Goal: Transaction & Acquisition: Book appointment/travel/reservation

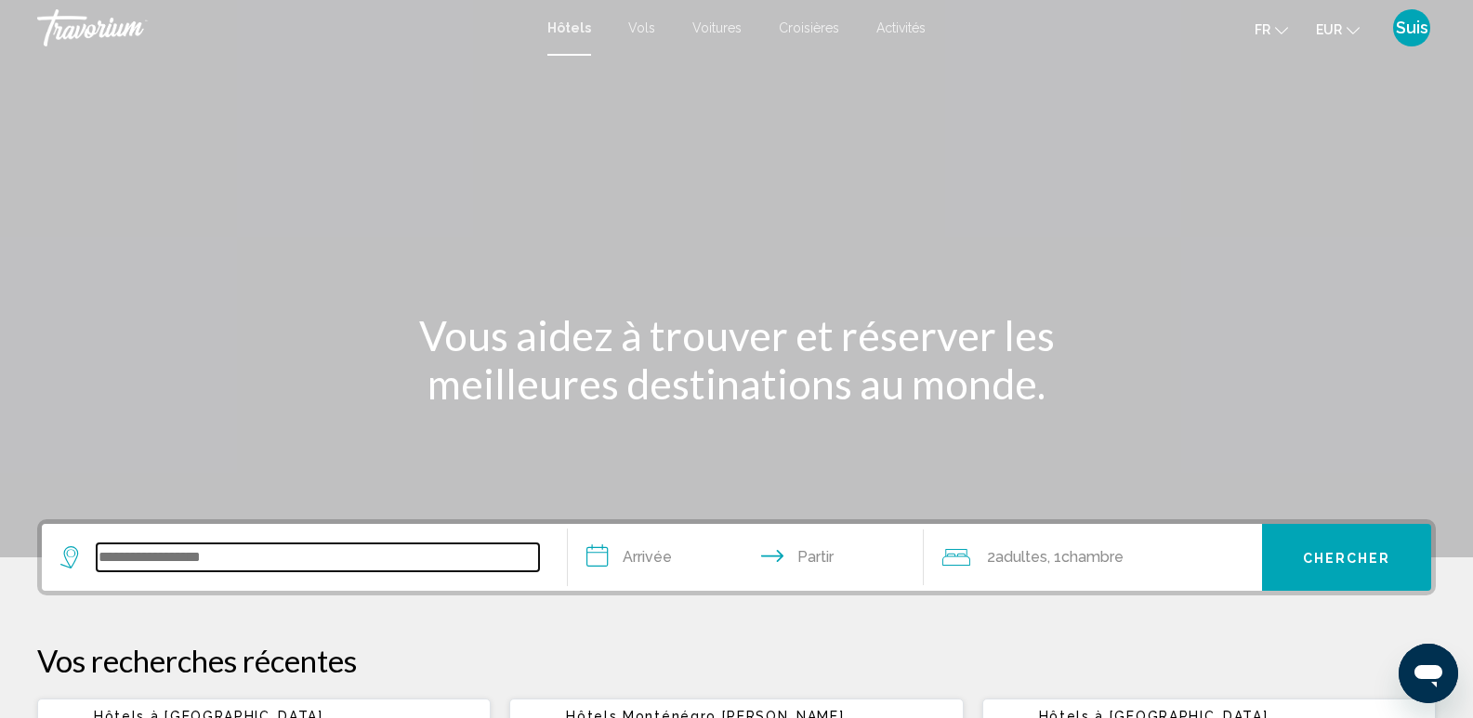
click at [184, 555] on input "Widget de recherche" at bounding box center [318, 558] width 442 height 28
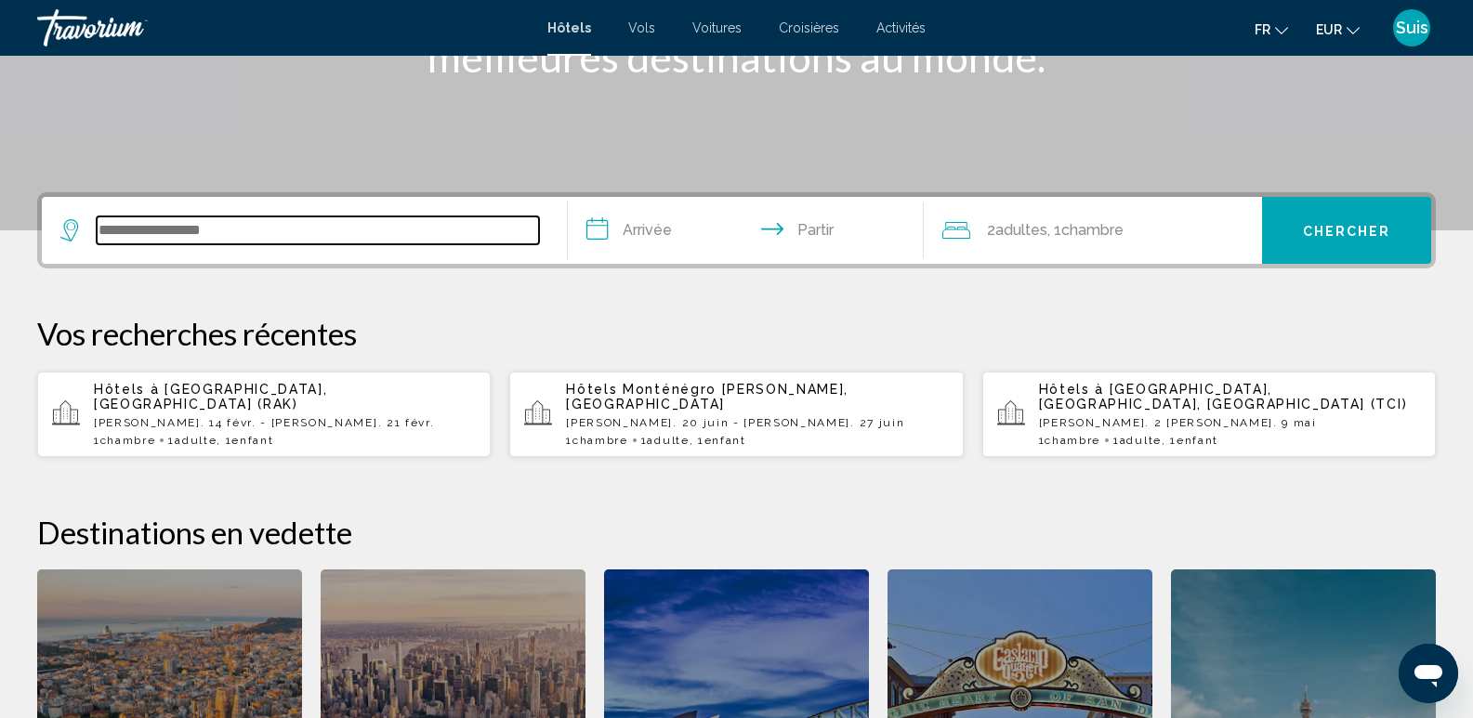
scroll to position [459, 0]
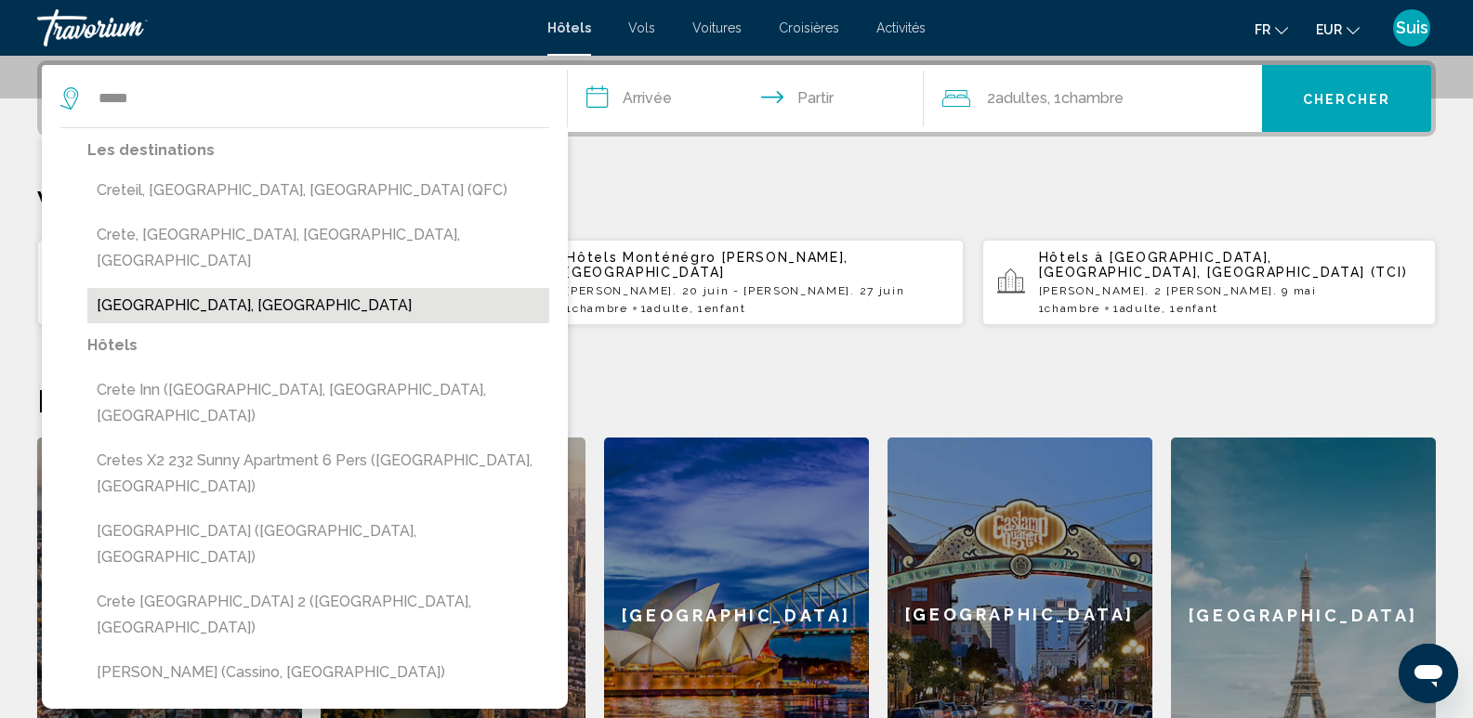
click at [164, 288] on button "[GEOGRAPHIC_DATA], [GEOGRAPHIC_DATA]" at bounding box center [318, 305] width 462 height 35
type input "**********"
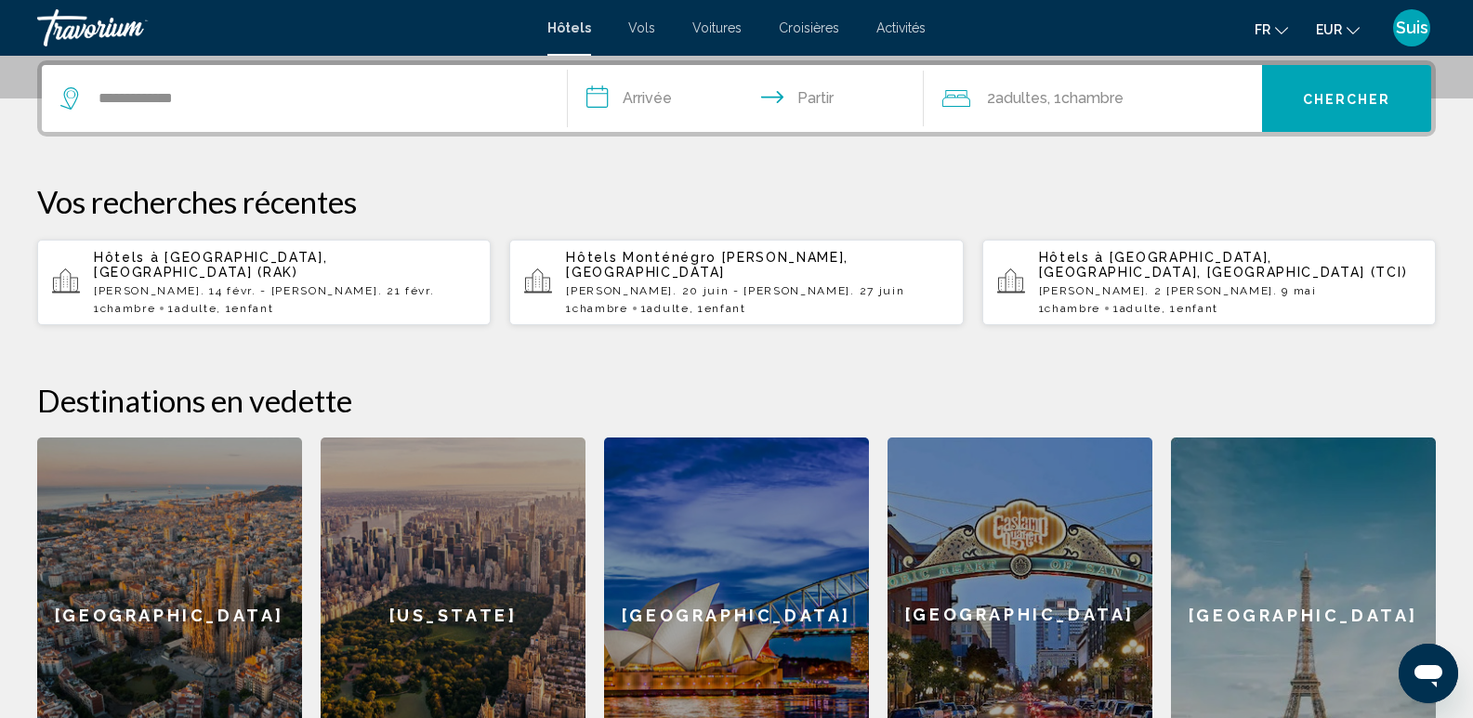
click at [598, 97] on input "**********" at bounding box center [750, 101] width 364 height 72
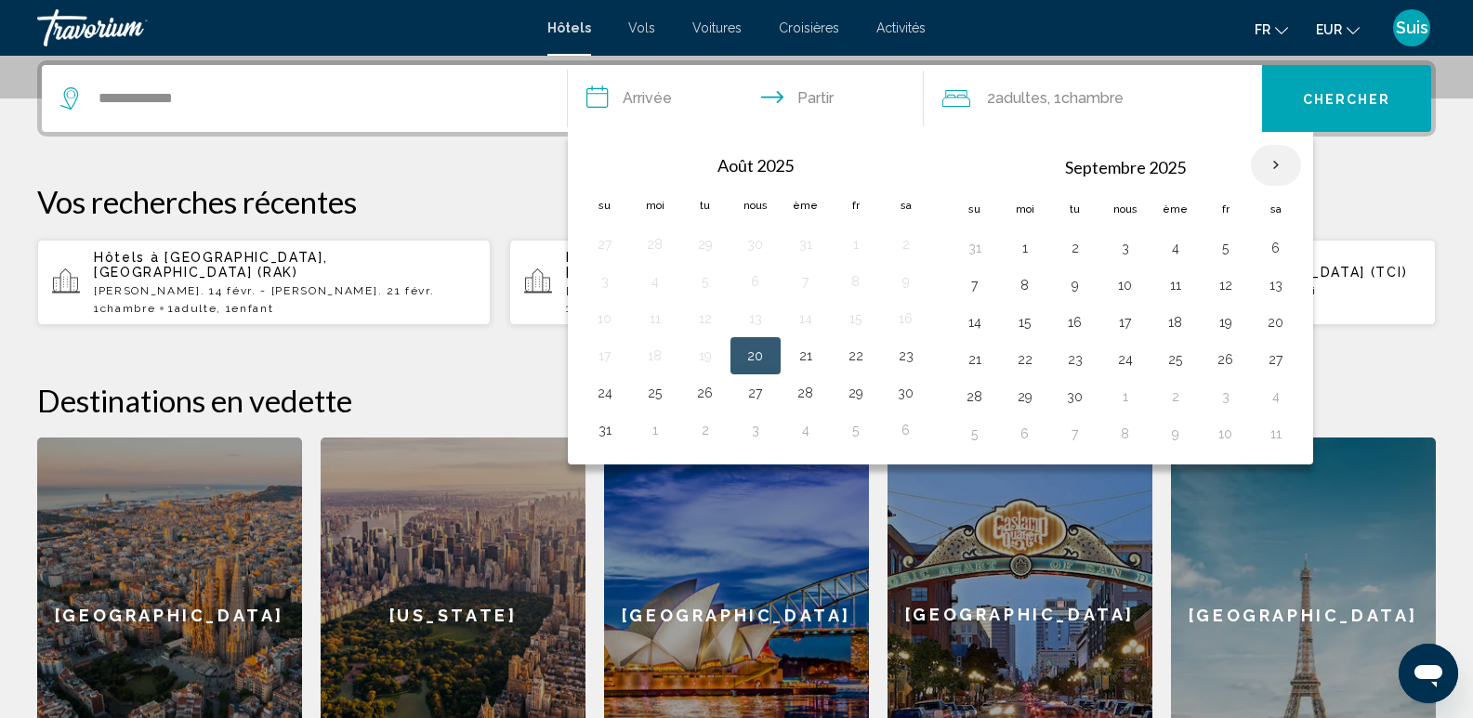
click at [1278, 163] on th "Mois prochain" at bounding box center [1276, 165] width 50 height 41
click at [1266, 329] on button "20" at bounding box center [1276, 322] width 30 height 26
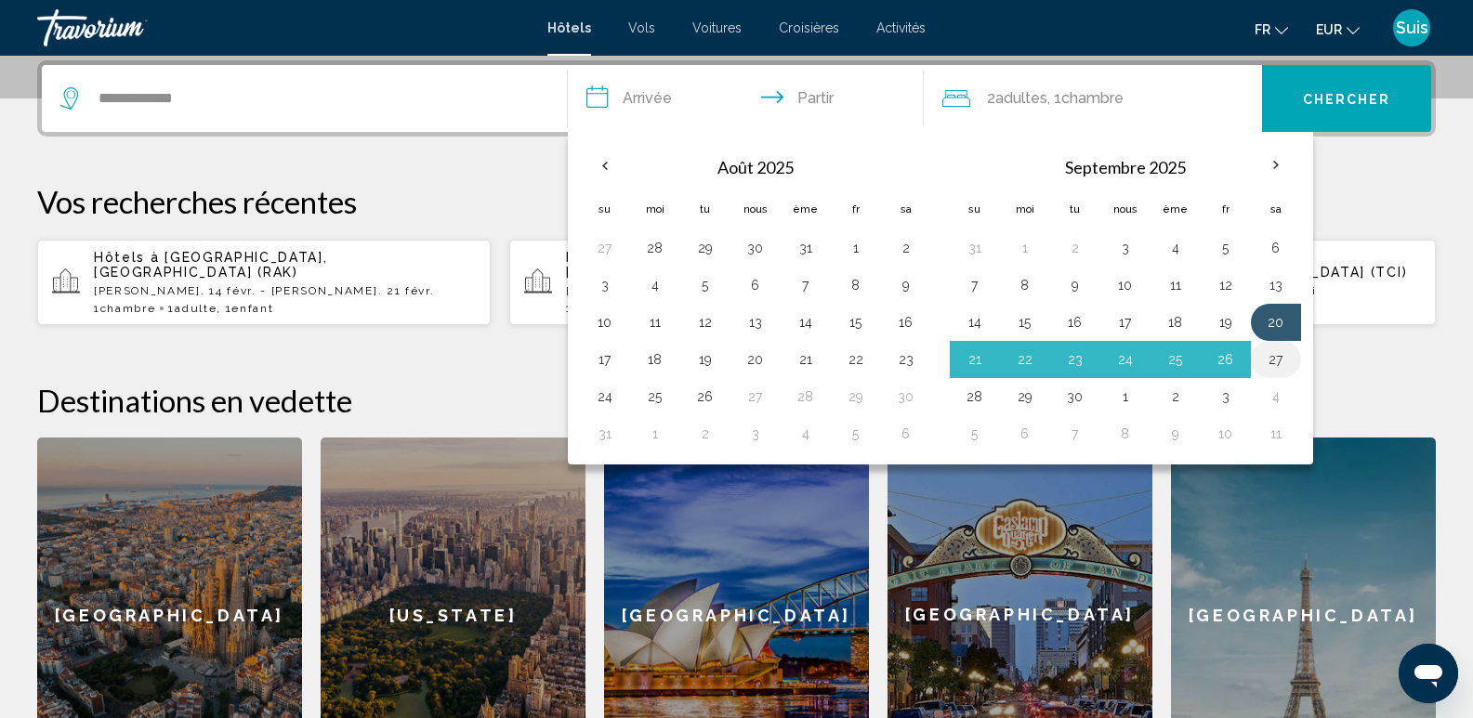
click at [1277, 363] on button "27" at bounding box center [1276, 360] width 30 height 26
type input "**********"
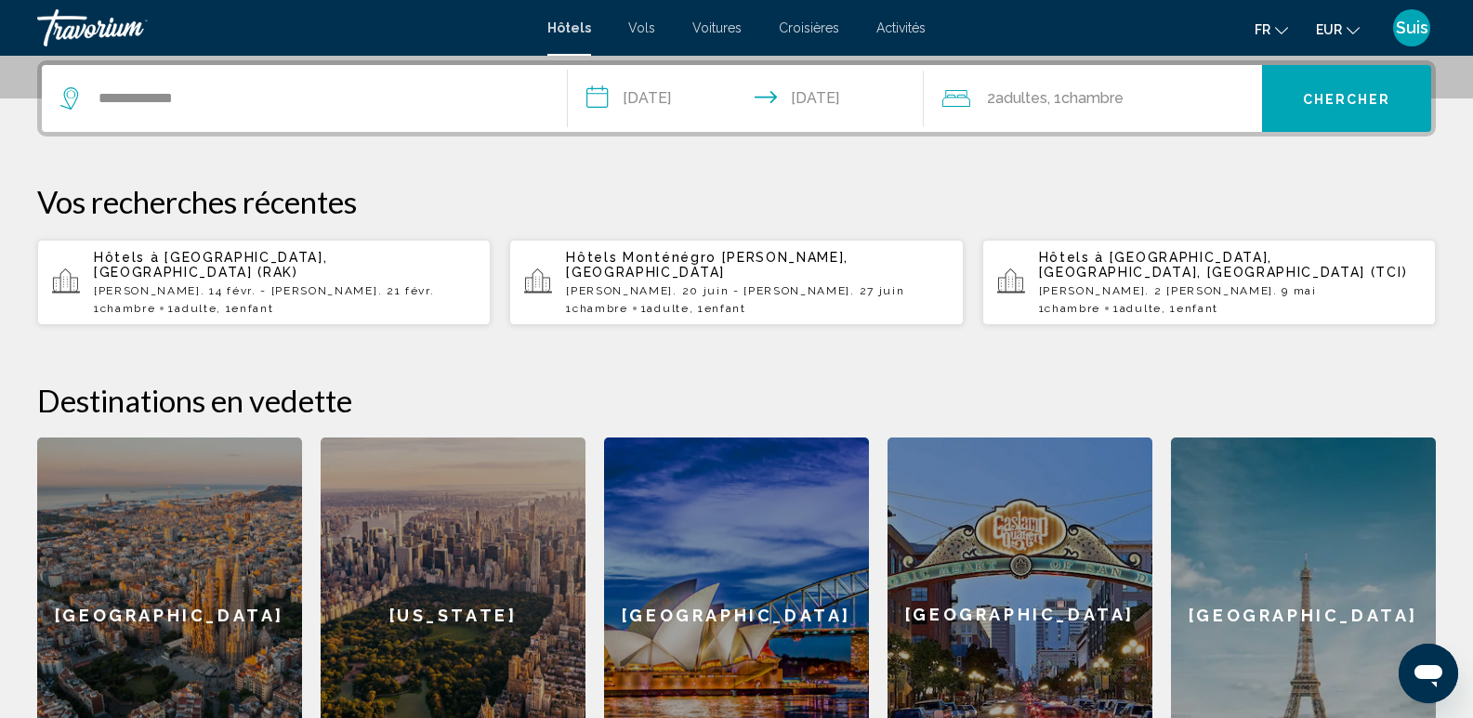
click at [1334, 109] on button "Chercher" at bounding box center [1346, 98] width 169 height 67
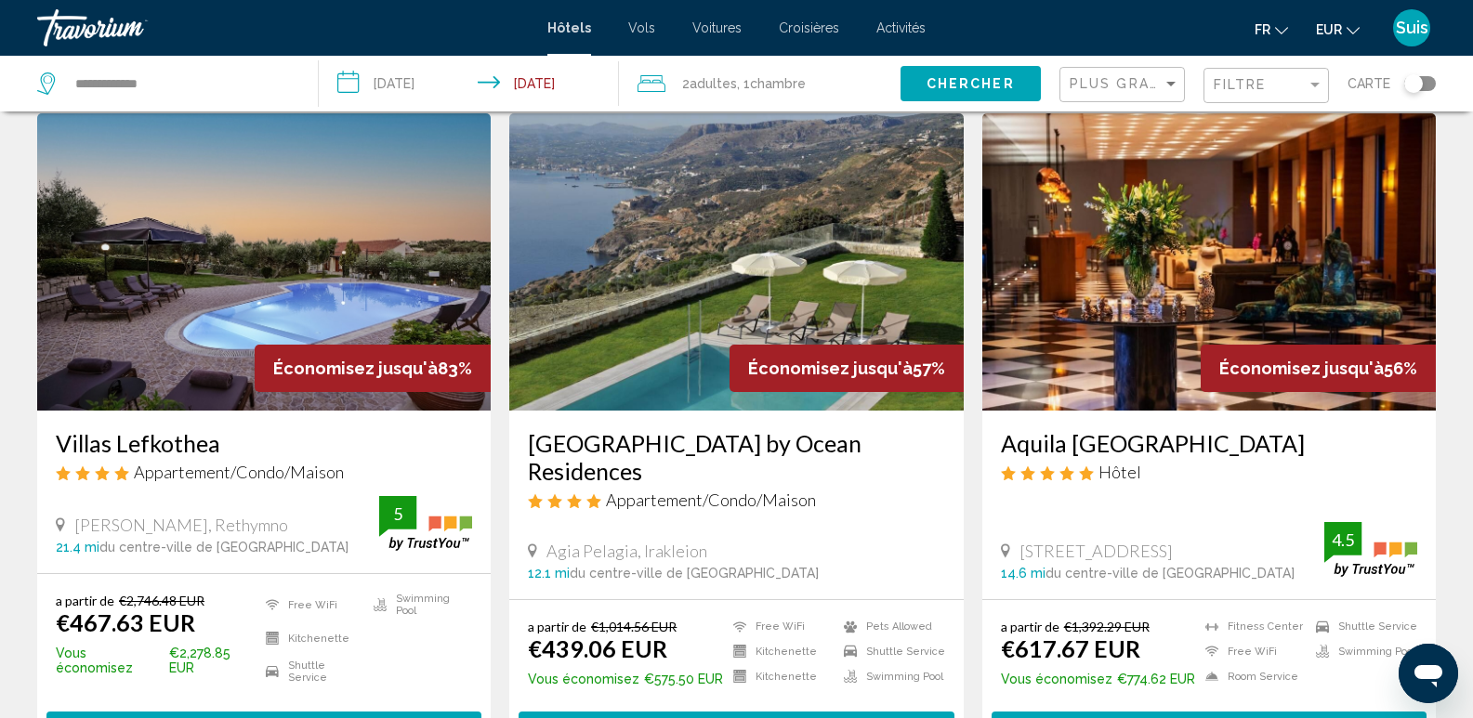
scroll to position [93, 0]
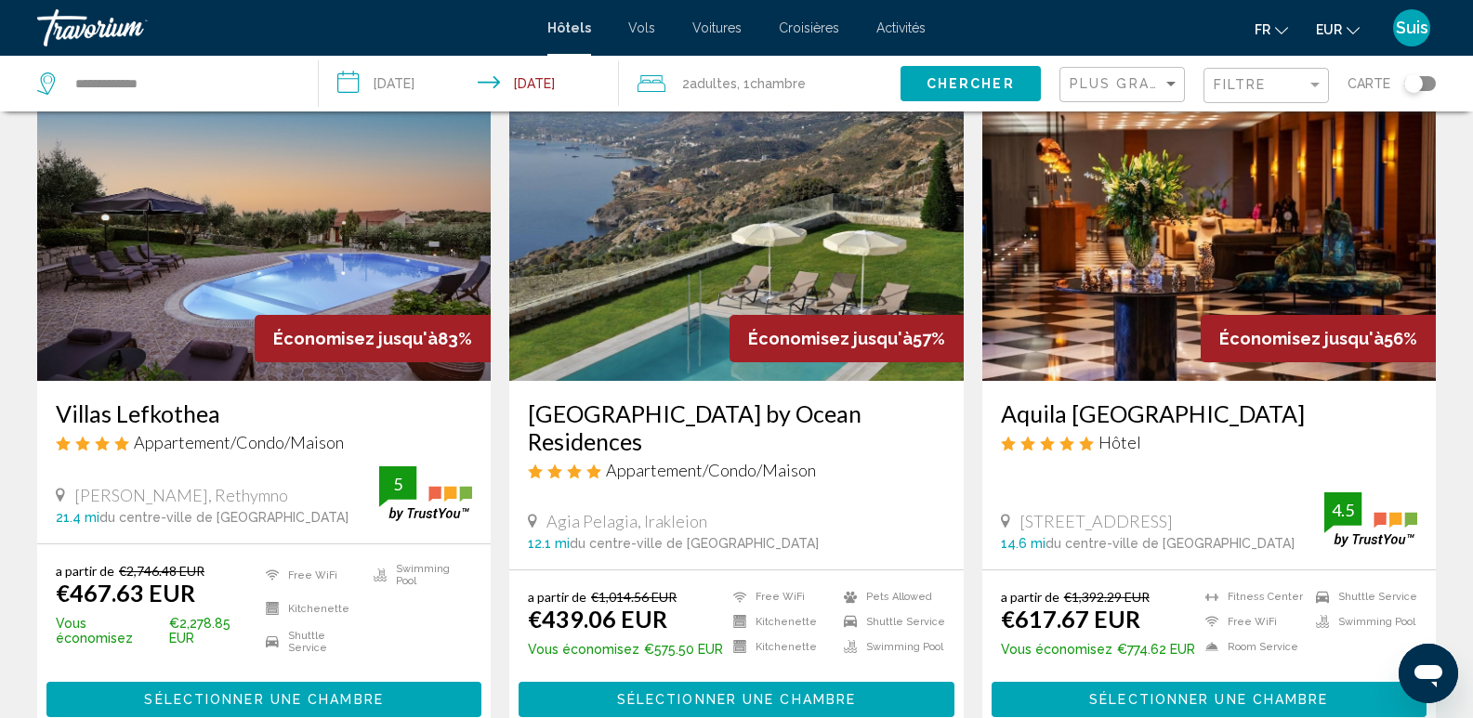
click at [1114, 415] on h3 "Aquila [GEOGRAPHIC_DATA]" at bounding box center [1209, 414] width 416 height 28
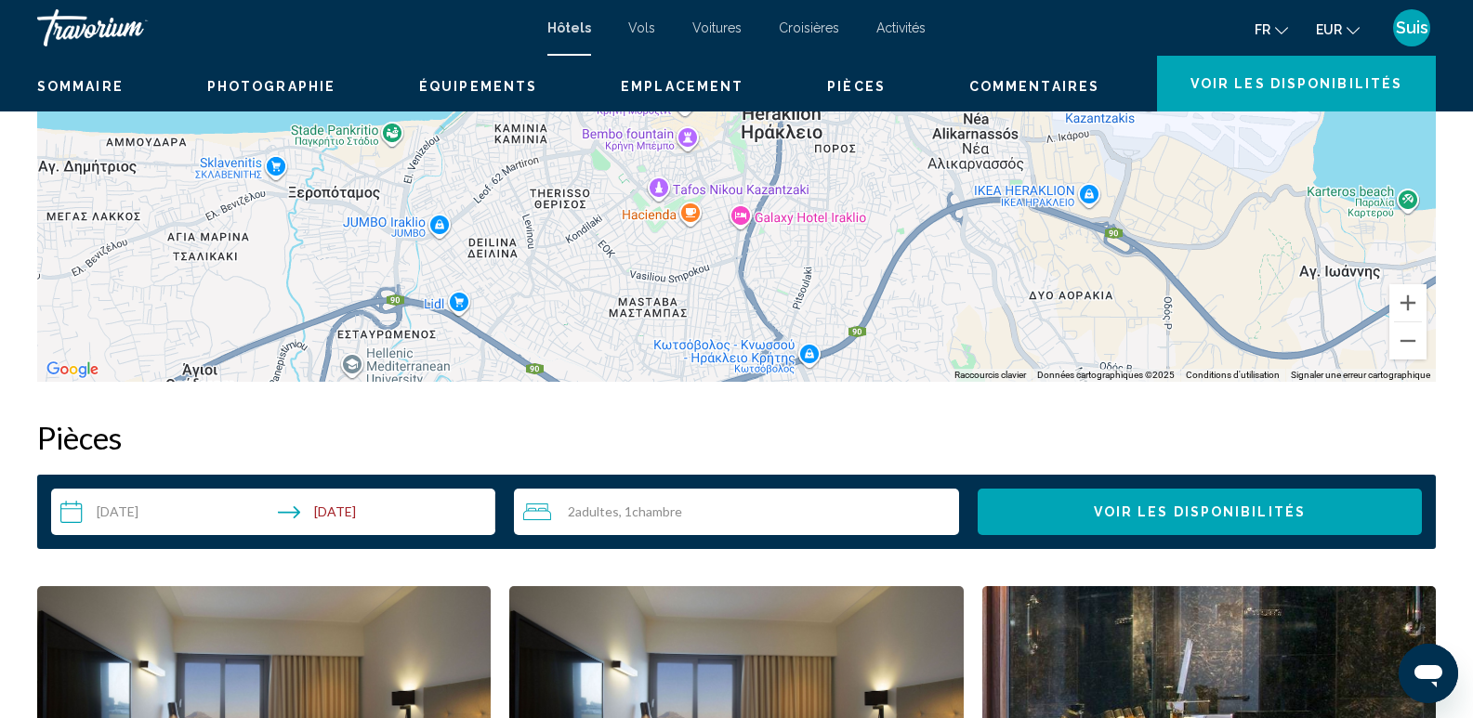
scroll to position [279, 0]
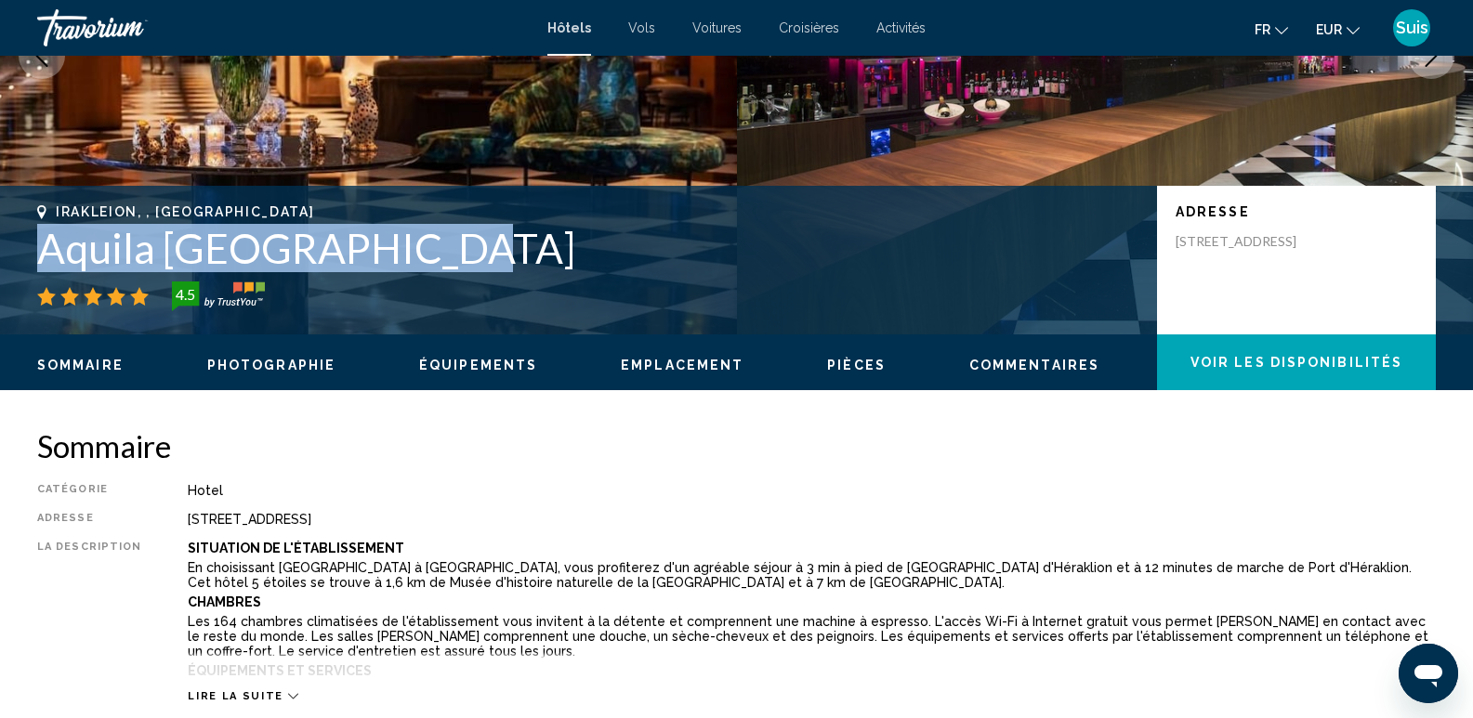
drag, startPoint x: 32, startPoint y: 253, endPoint x: 415, endPoint y: 264, distance: 383.9
click at [415, 264] on div "Irakleion, , [GEOGRAPHIC_DATA] [GEOGRAPHIC_DATA] 4.5 Adresse [STREET_ADDRESS]" at bounding box center [736, 260] width 1473 height 112
copy h1 "Aquila [GEOGRAPHIC_DATA]"
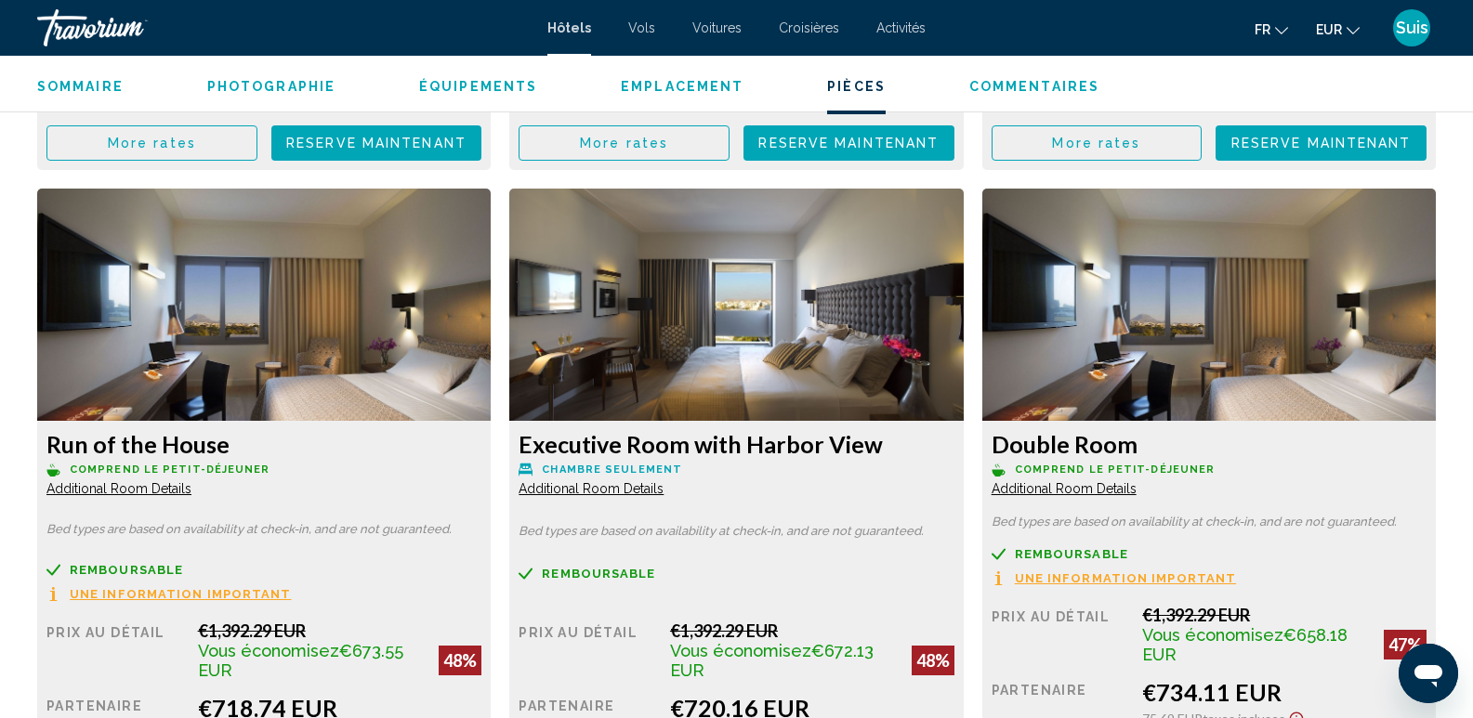
scroll to position [3718, 0]
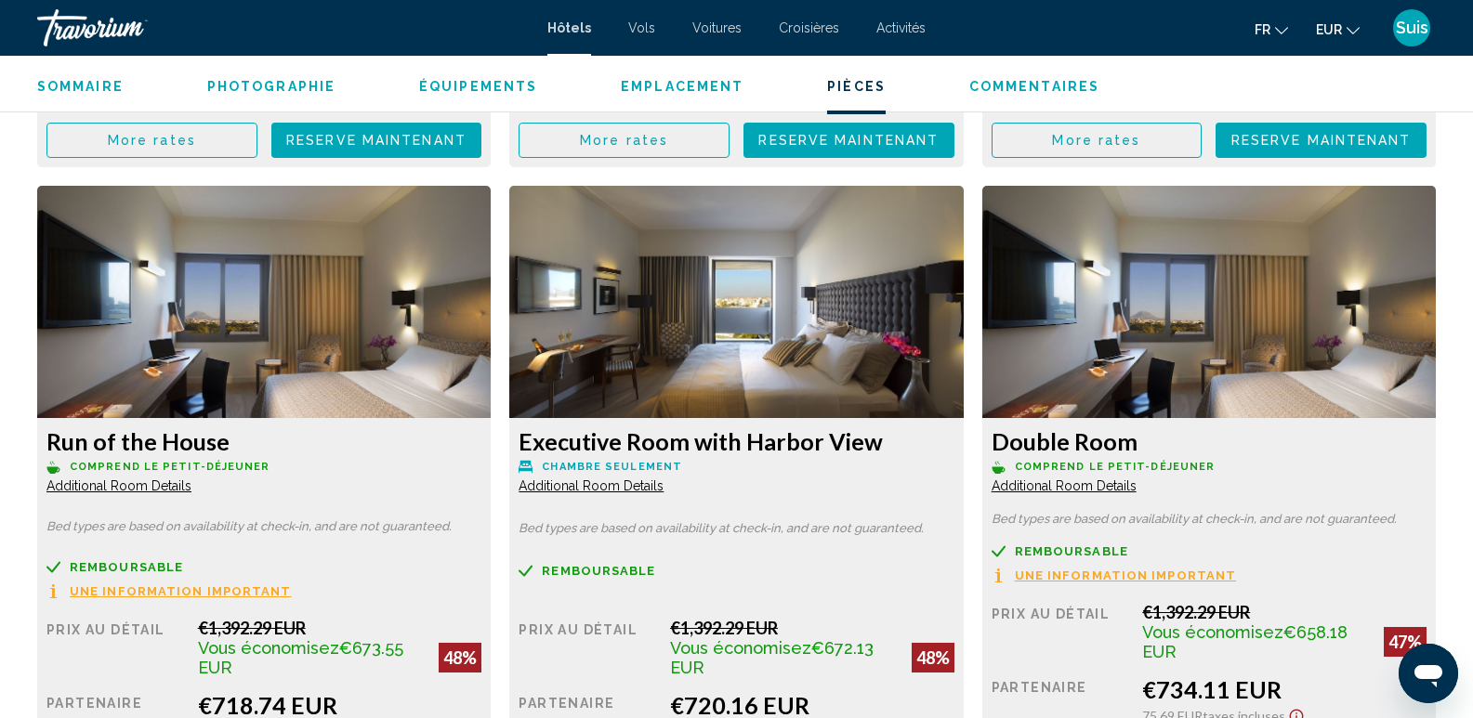
click at [1270, 29] on button "fr Anglais Espagnol Français italien Portugais russe" at bounding box center [1270, 29] width 33 height 27
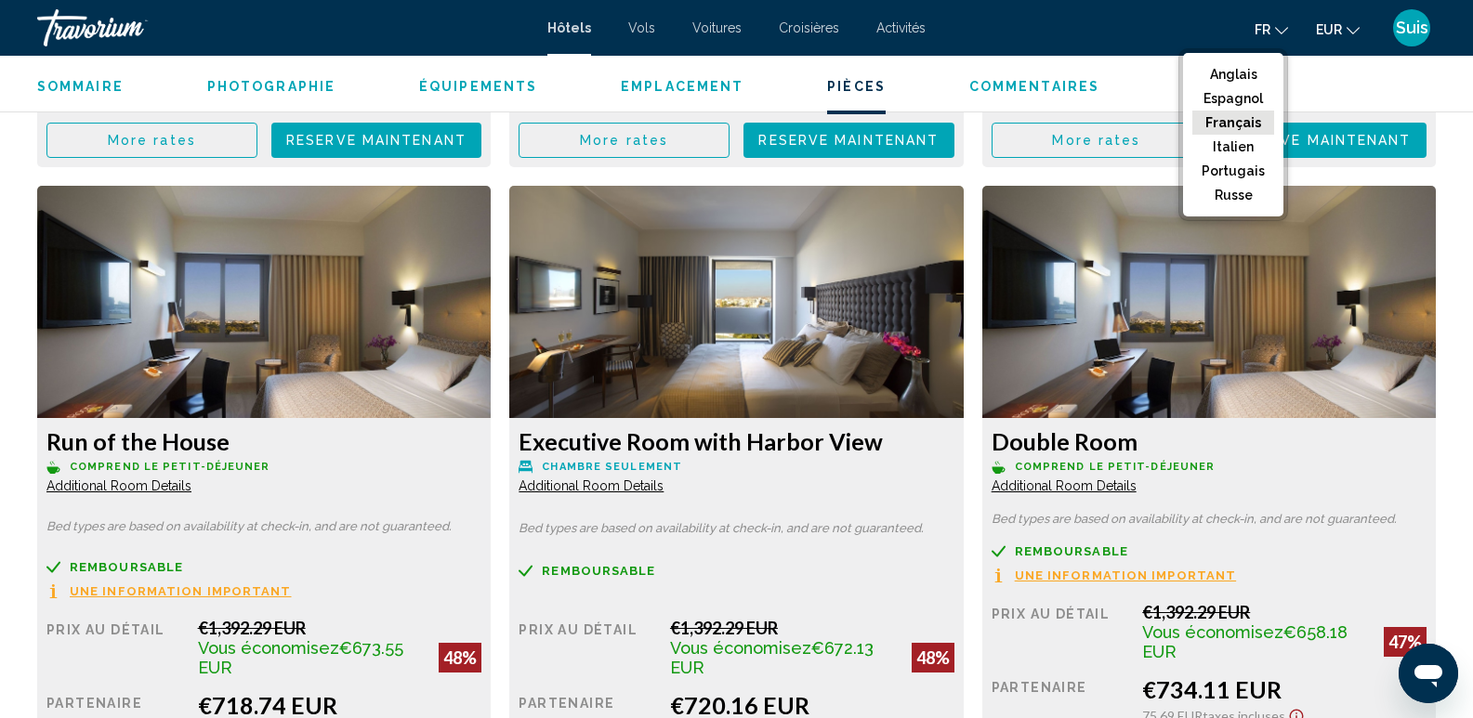
click at [1240, 122] on font "Français" at bounding box center [1233, 122] width 56 height 15
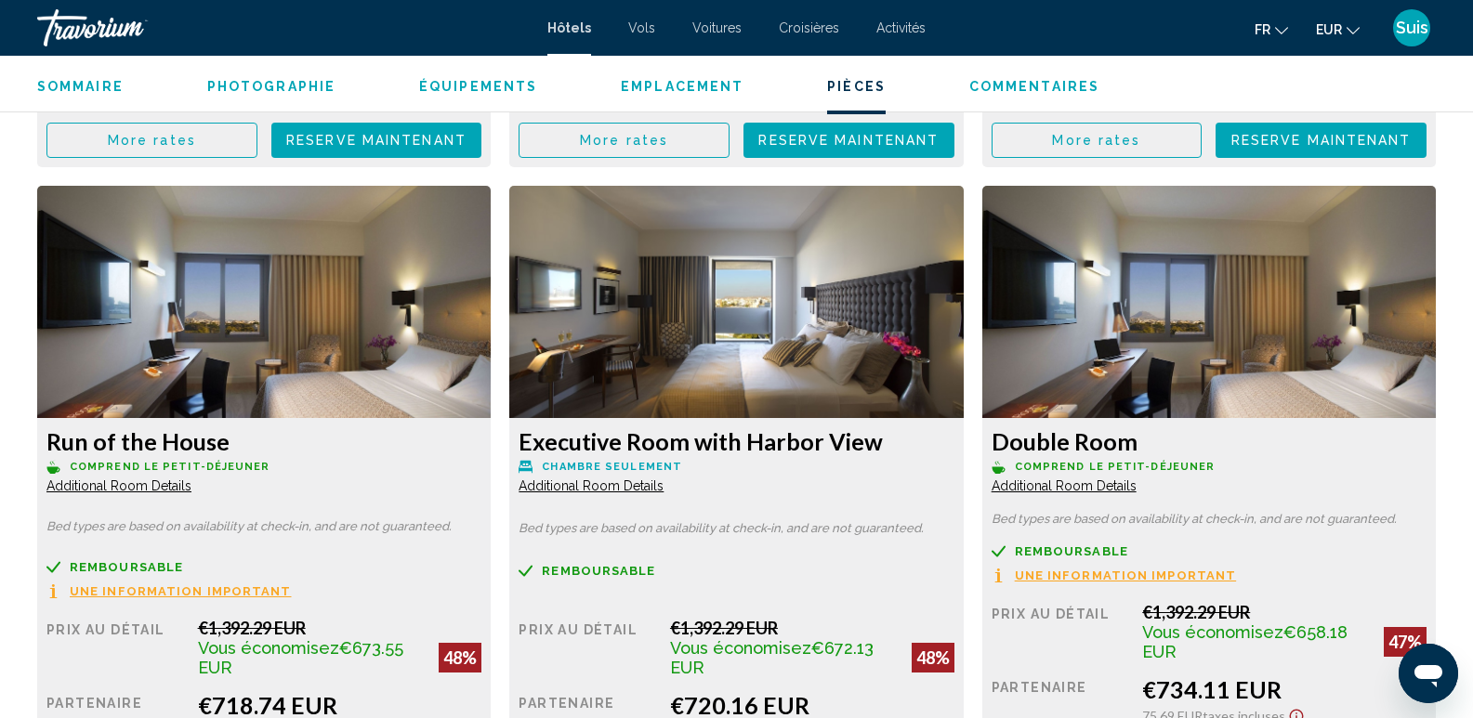
click at [1359, 78] on ul "Sommaire Photographie Équipements Emplacement Pièces Commentaires Voir les disp…" at bounding box center [736, 84] width 1398 height 20
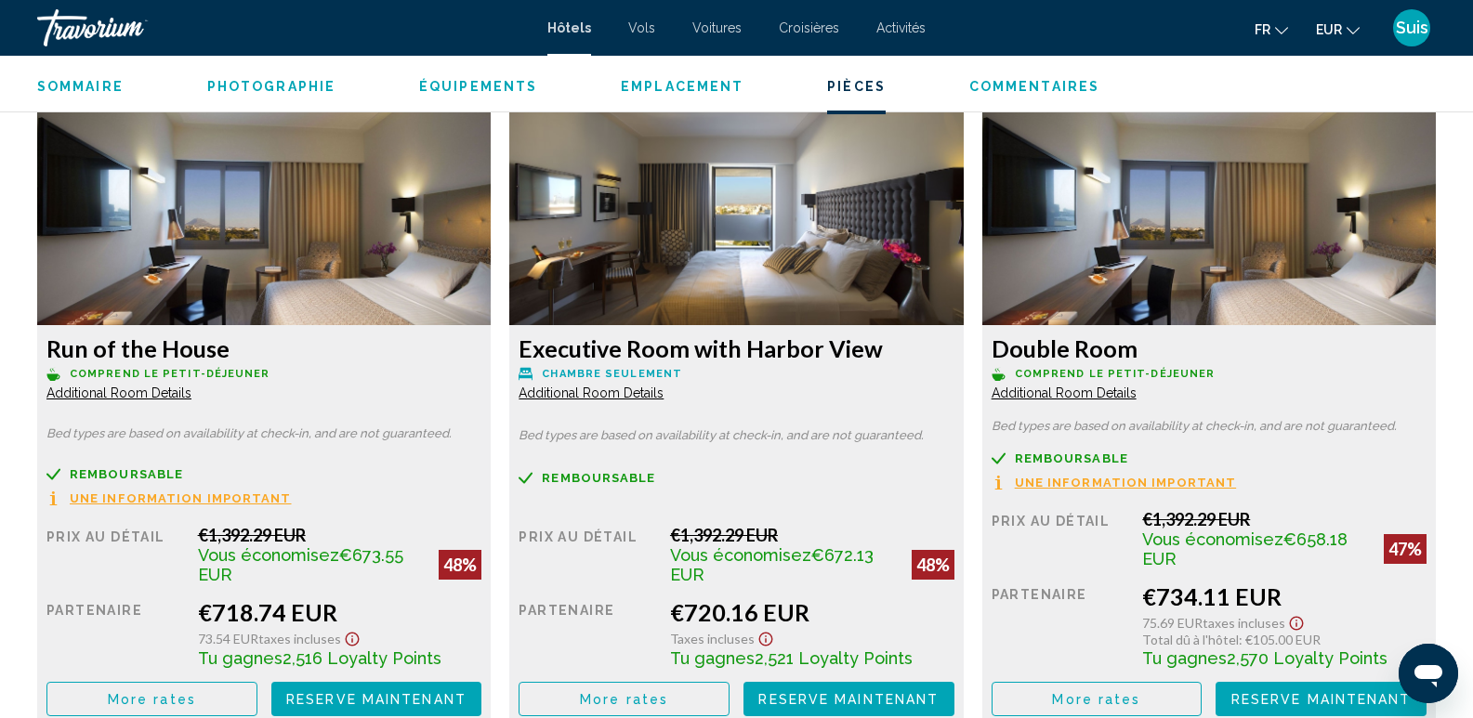
drag, startPoint x: 878, startPoint y: 348, endPoint x: 509, endPoint y: 359, distance: 369.0
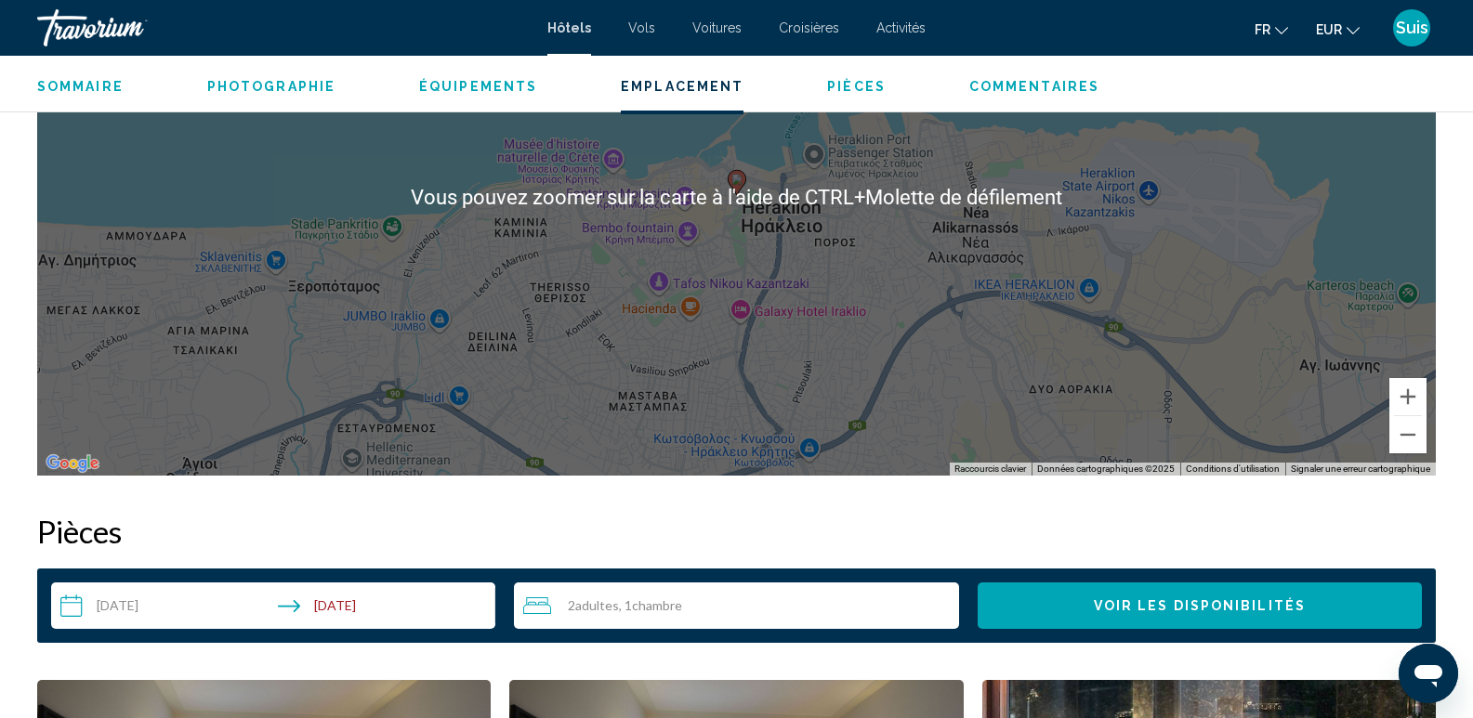
scroll to position [2044, 0]
